Goal: Task Accomplishment & Management: Manage account settings

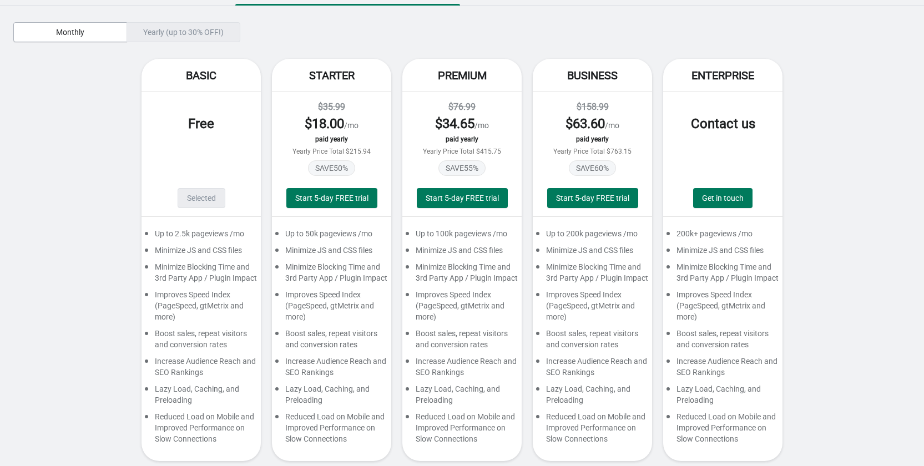
scroll to position [46, 0]
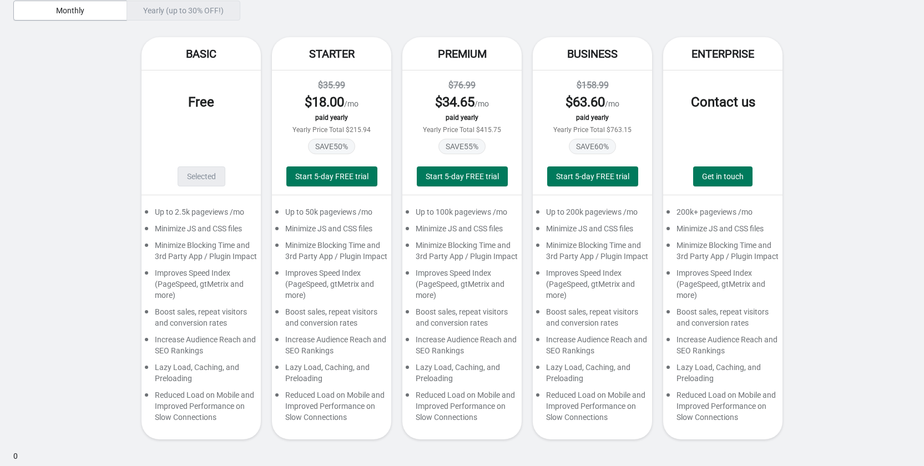
click at [193, 174] on div "Selected" at bounding box center [202, 177] width 48 height 20
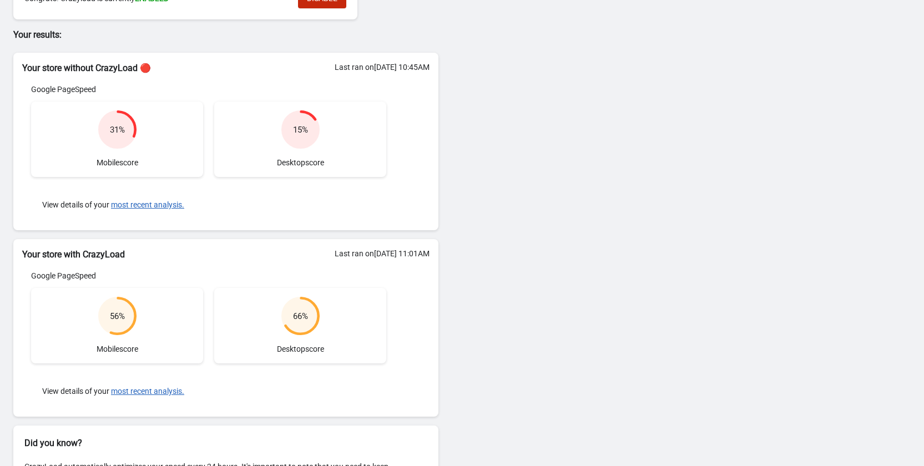
scroll to position [127, 0]
